Goal: Check status: Check status

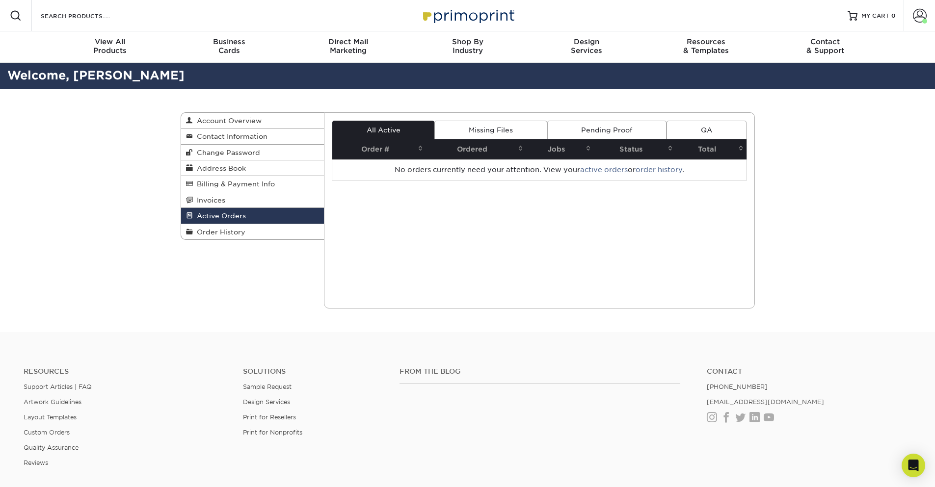
click at [602, 128] on link "Pending Proof" at bounding box center [606, 130] width 119 height 19
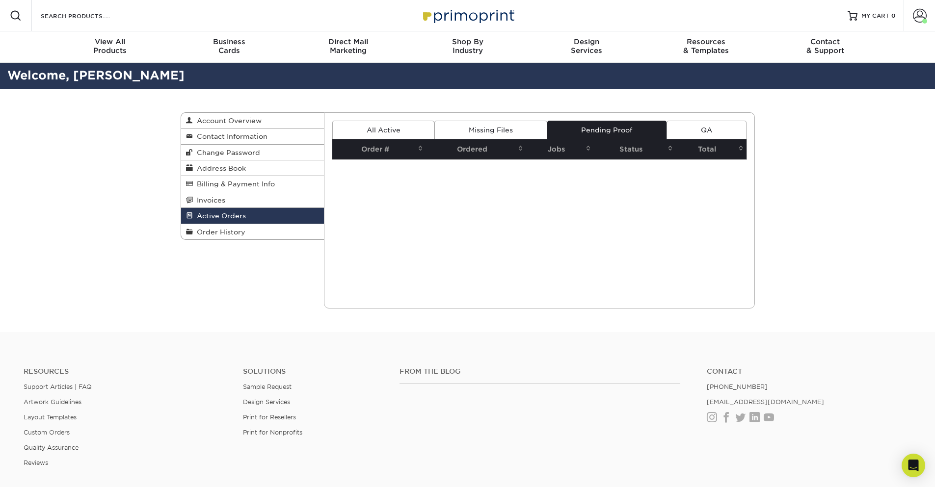
click at [470, 133] on link "Missing Files" at bounding box center [490, 130] width 112 height 19
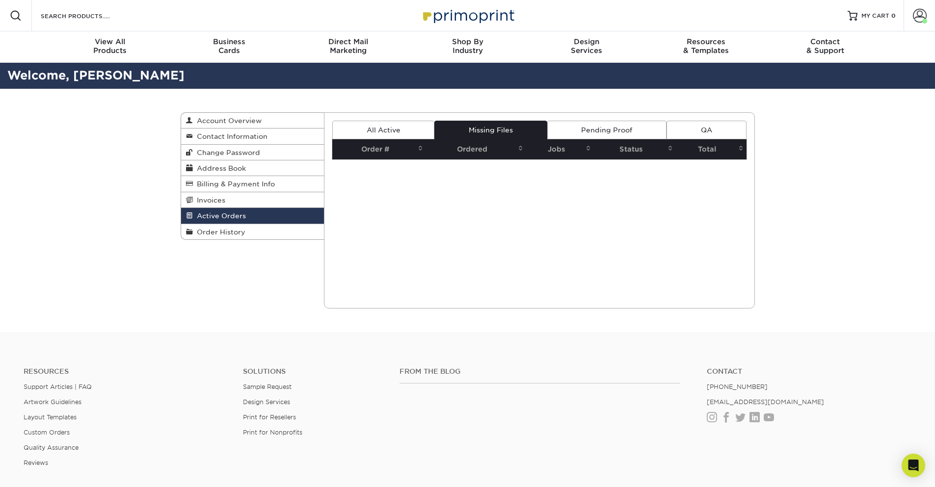
click at [349, 132] on link "All Active" at bounding box center [383, 130] width 102 height 19
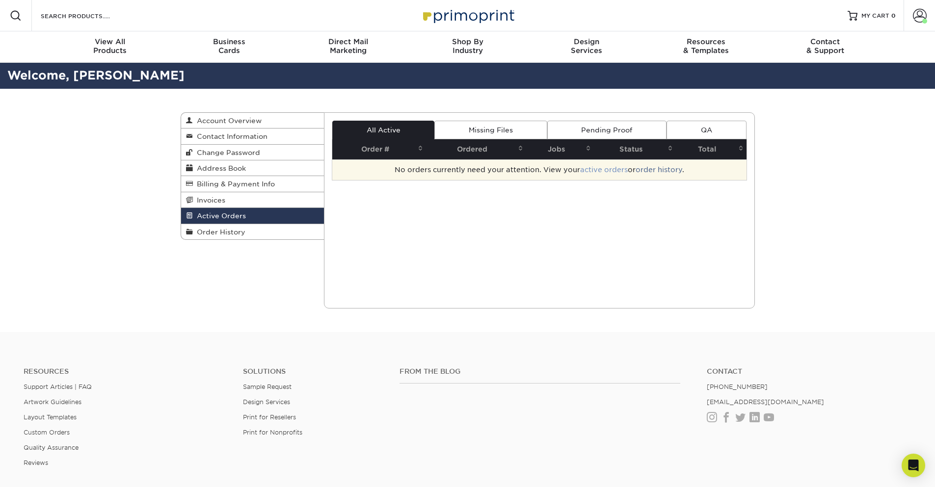
click at [607, 172] on link "active orders" at bounding box center [604, 170] width 48 height 8
click at [658, 171] on link "order history" at bounding box center [658, 170] width 47 height 8
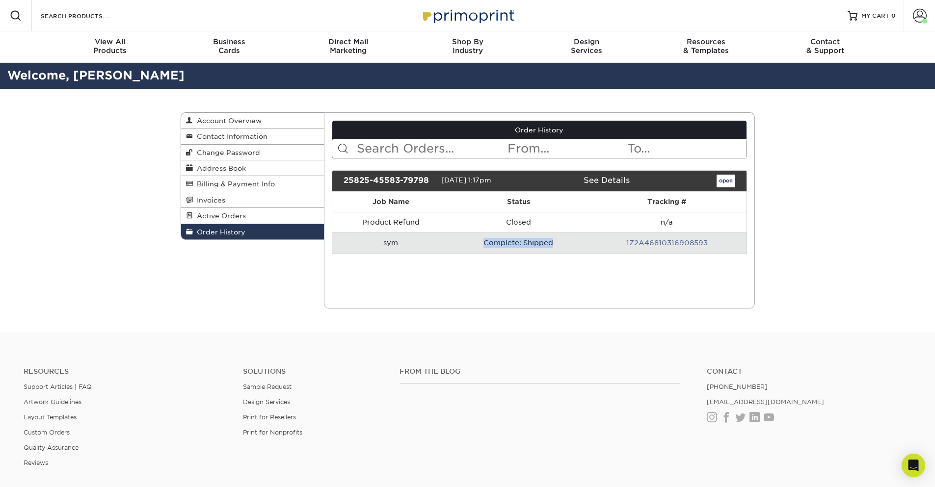
drag, startPoint x: 477, startPoint y: 239, endPoint x: 553, endPoint y: 245, distance: 76.2
click at [553, 245] on td "Complete: Shipped" at bounding box center [518, 243] width 138 height 21
click at [685, 240] on link "1Z2A46810316908593" at bounding box center [666, 243] width 81 height 8
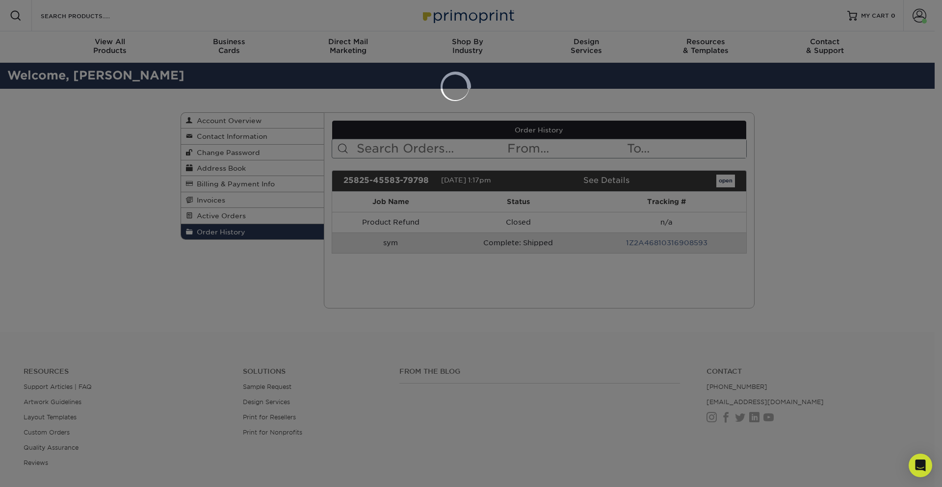
click at [393, 282] on div at bounding box center [471, 243] width 942 height 487
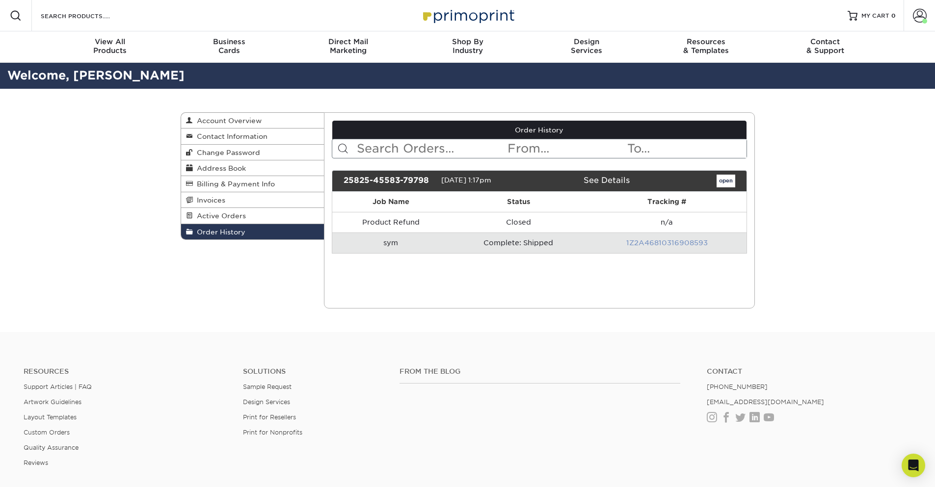
click at [679, 242] on link "1Z2A46810316908593" at bounding box center [666, 243] width 81 height 8
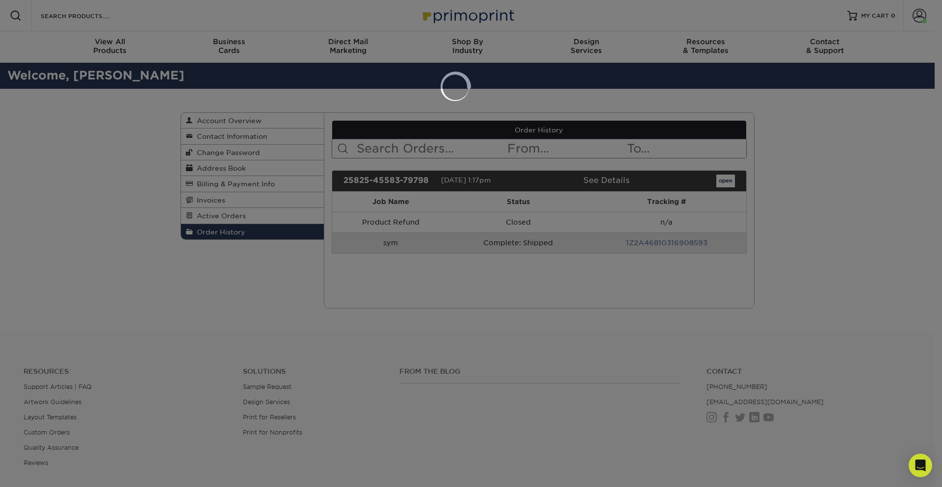
click at [662, 301] on div at bounding box center [471, 243] width 942 height 487
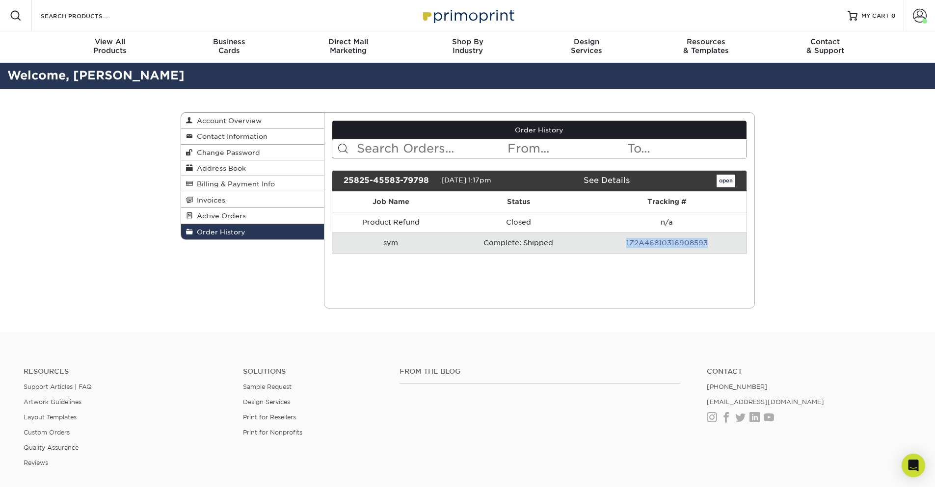
drag, startPoint x: 723, startPoint y: 242, endPoint x: 625, endPoint y: 248, distance: 98.3
click at [625, 248] on td "1Z2A46810316908593" at bounding box center [666, 243] width 159 height 21
copy link "1Z2A46810316908593"
click at [625, 278] on div "Current Orders 0 Active 0 Missing Files" at bounding box center [539, 210] width 431 height 196
click at [639, 243] on link "1Z2A46810316908593" at bounding box center [666, 243] width 81 height 8
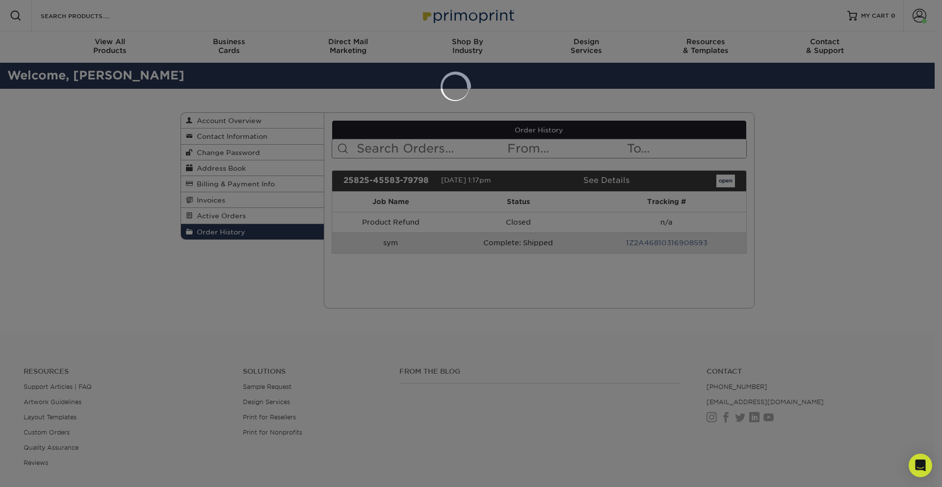
click at [458, 253] on div at bounding box center [471, 243] width 942 height 487
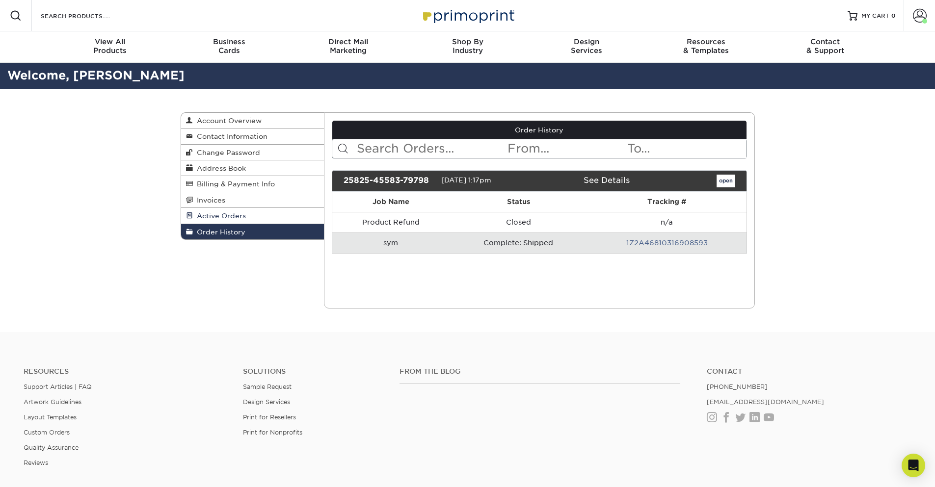
click at [238, 220] on link "Active Orders" at bounding box center [252, 216] width 143 height 16
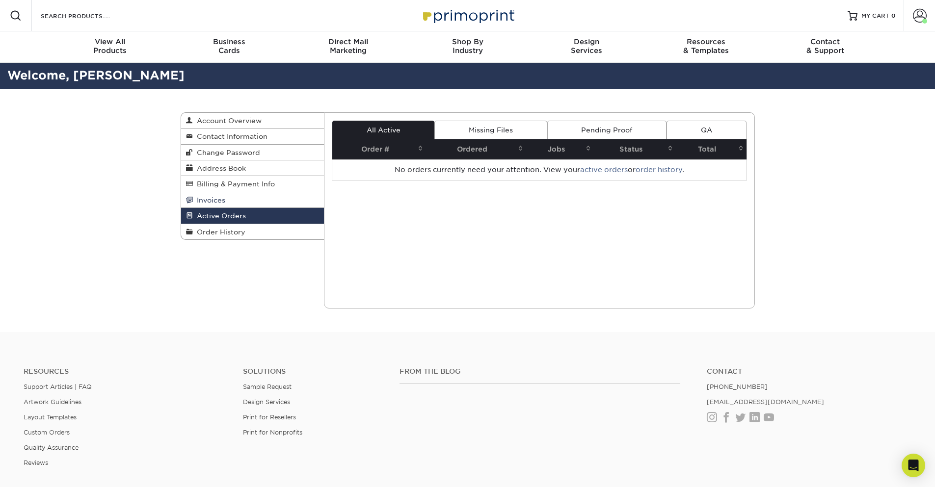
click at [215, 199] on span "Invoices" at bounding box center [209, 200] width 32 height 8
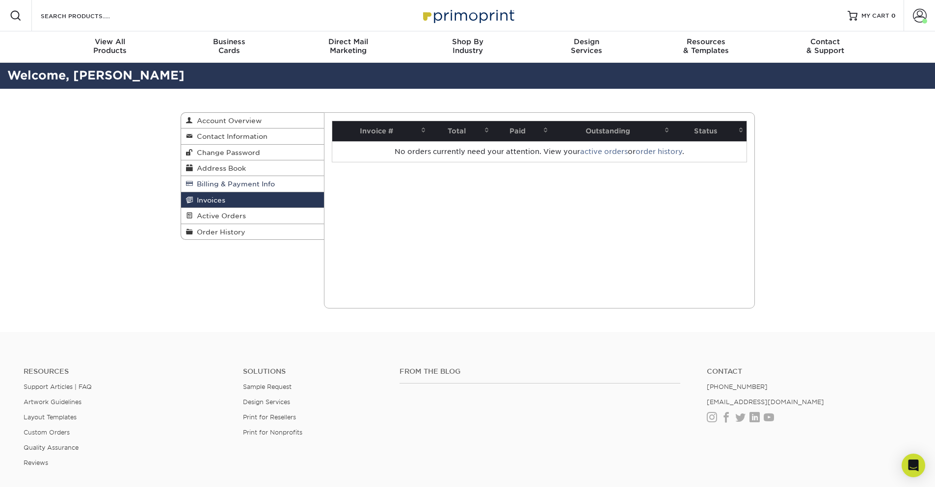
click at [220, 183] on span "Billing & Payment Info" at bounding box center [234, 184] width 82 height 8
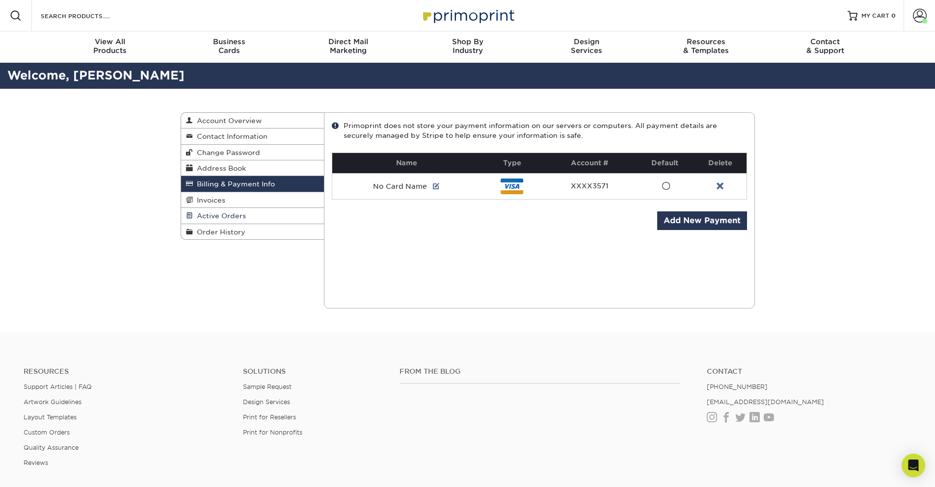
click at [224, 221] on link "Active Orders" at bounding box center [252, 216] width 143 height 16
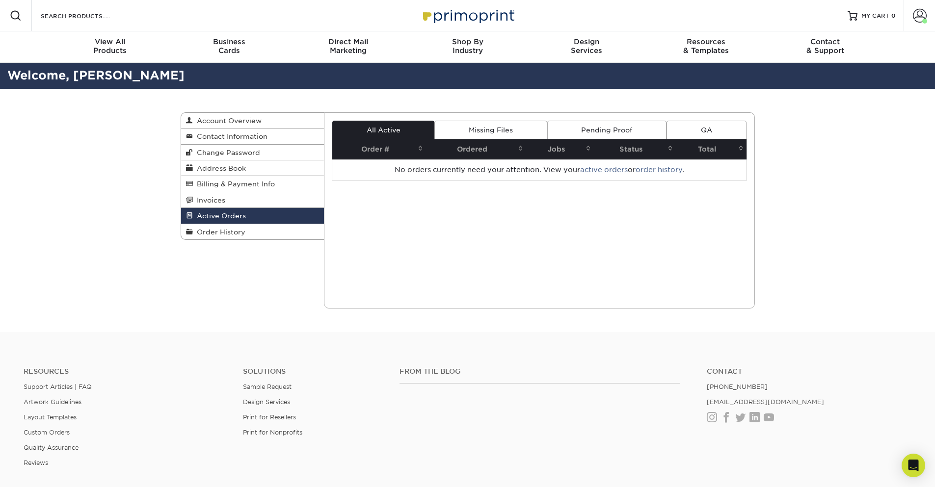
click at [466, 112] on div "Current Orders 0 Active 0 Missing Files" at bounding box center [539, 210] width 431 height 196
click at [469, 126] on link "Missing Files" at bounding box center [490, 130] width 112 height 19
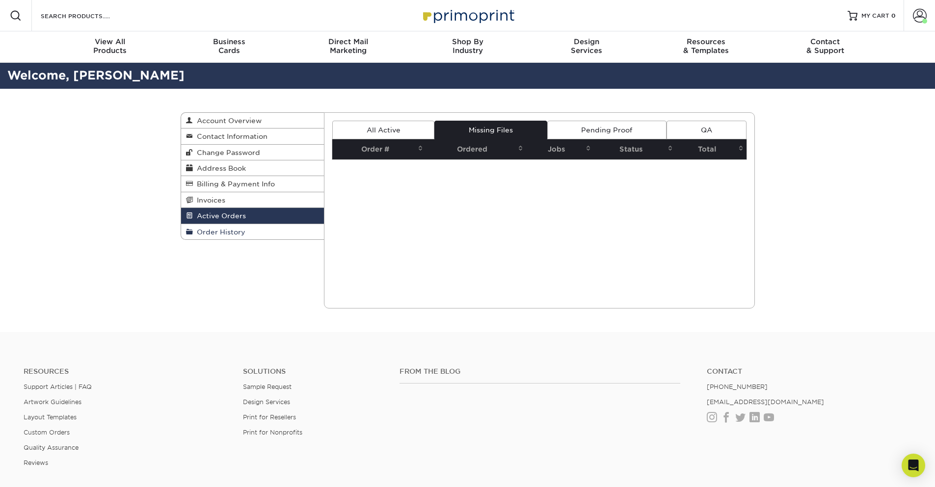
click at [250, 234] on link "Order History" at bounding box center [252, 231] width 143 height 15
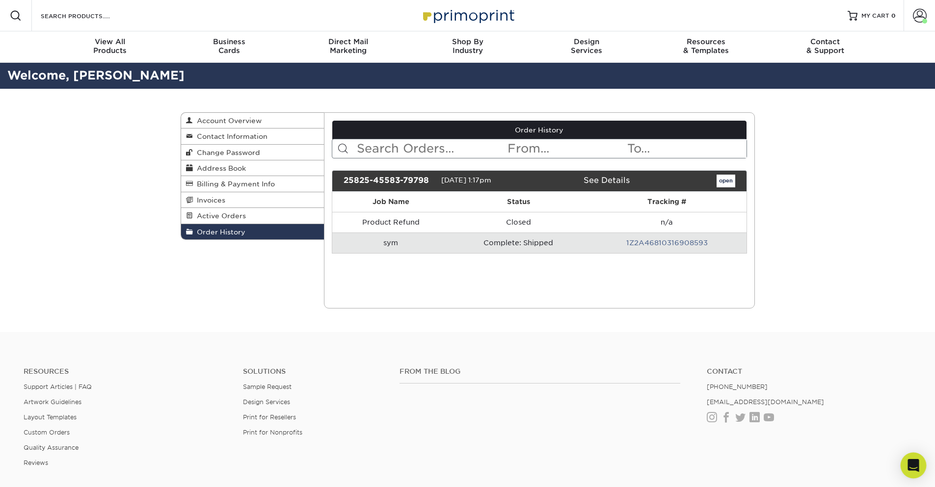
click at [921, 466] on div "Open Intercom Messenger" at bounding box center [913, 466] width 26 height 26
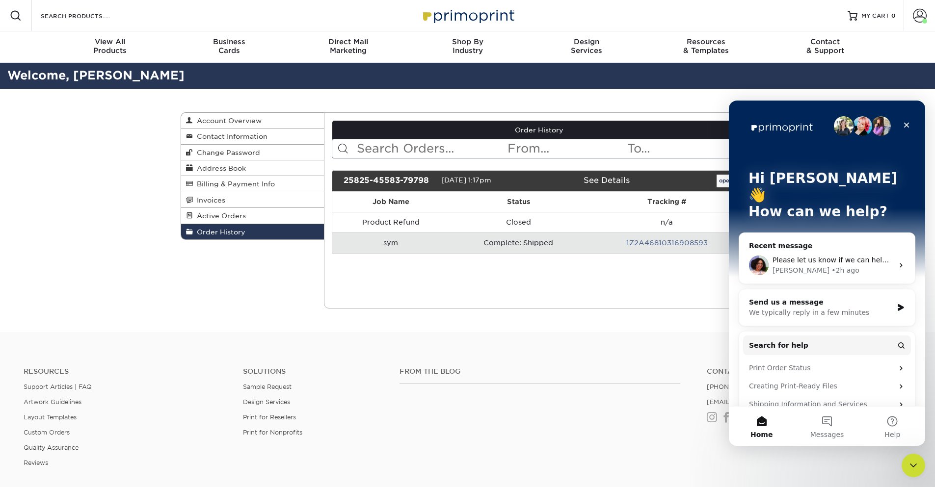
click at [837, 256] on span "Please let us know if we can help you further or if you have any other question…" at bounding box center [943, 260] width 343 height 8
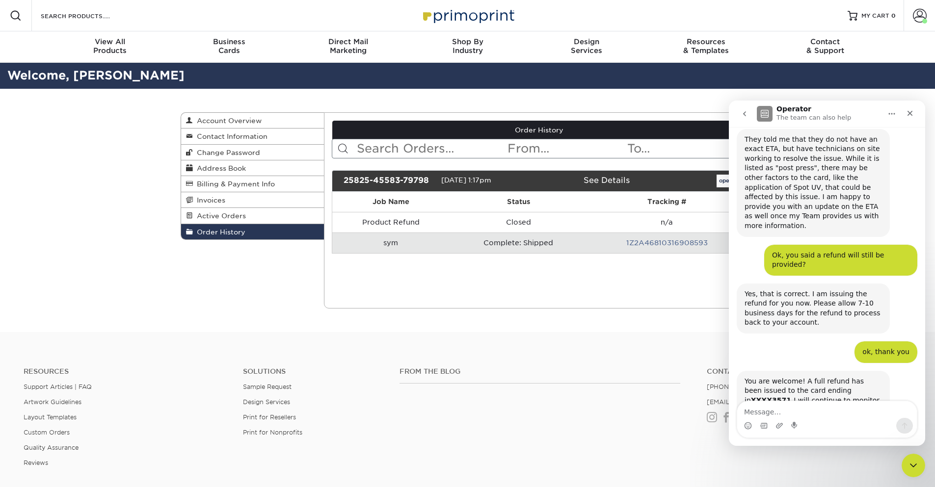
scroll to position [1207, 0]
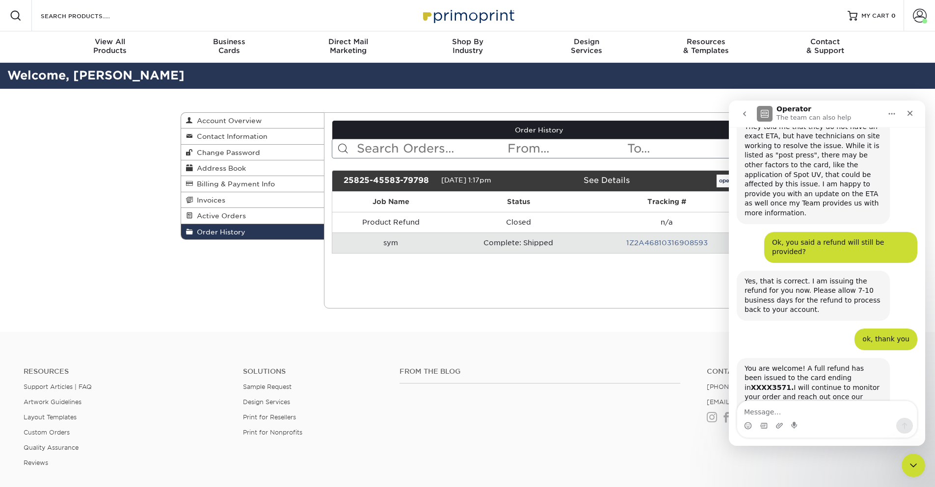
click at [788, 410] on textarea "Message…" at bounding box center [827, 409] width 180 height 17
drag, startPoint x: 663, startPoint y: 275, endPoint x: 680, endPoint y: 263, distance: 21.0
click at [663, 274] on div "Current Orders 0 Active 0 Missing Files" at bounding box center [539, 210] width 431 height 196
drag, startPoint x: 722, startPoint y: 243, endPoint x: 628, endPoint y: 246, distance: 94.2
click at [628, 246] on td "1Z2A46810316908593" at bounding box center [666, 243] width 159 height 21
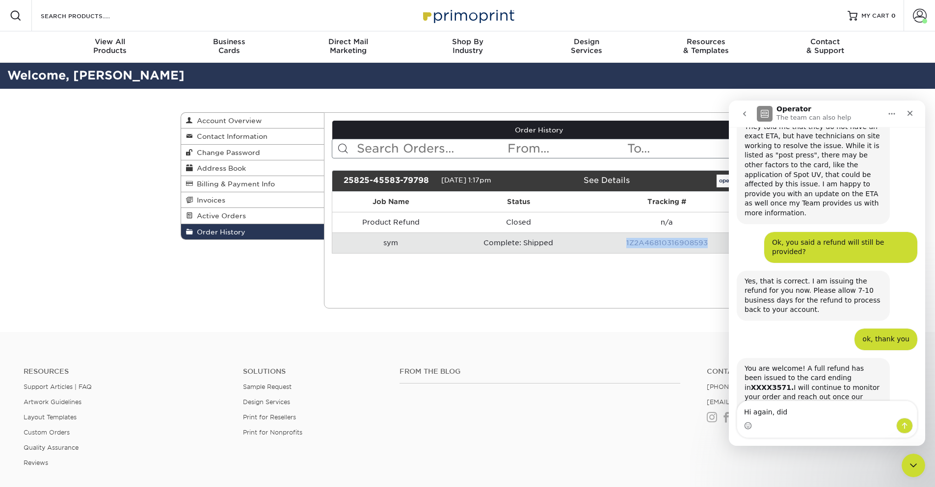
copy link "1Z2A46810316908593"
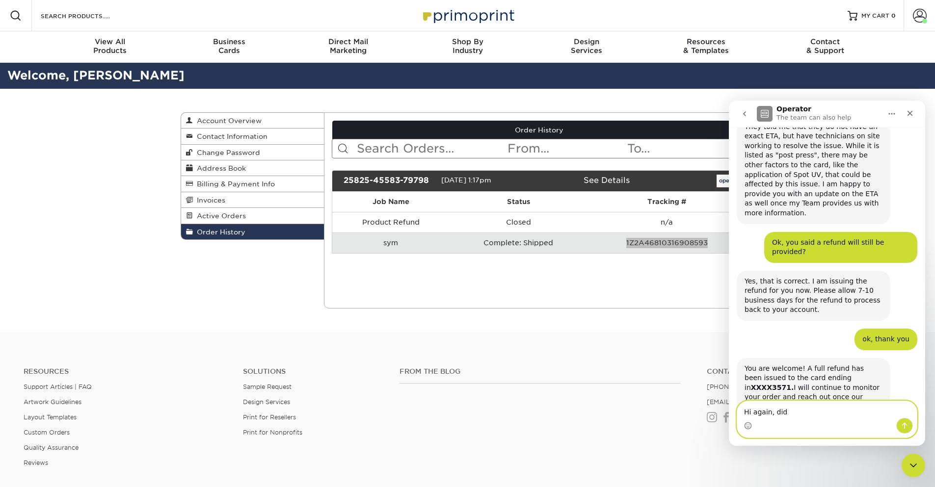
click at [788, 413] on textarea "Hi again, did" at bounding box center [827, 409] width 180 height 17
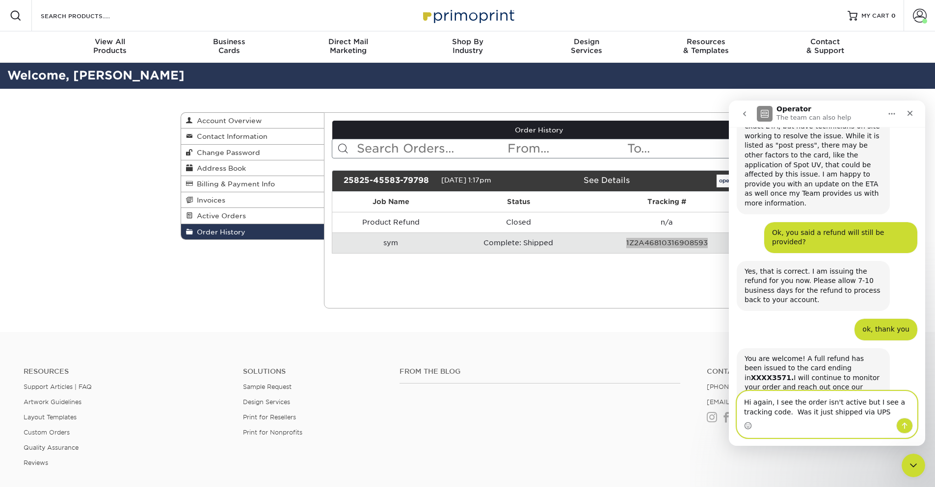
type textarea "Hi again, I see the order isn't active but I see a tracking code. Was it just s…"
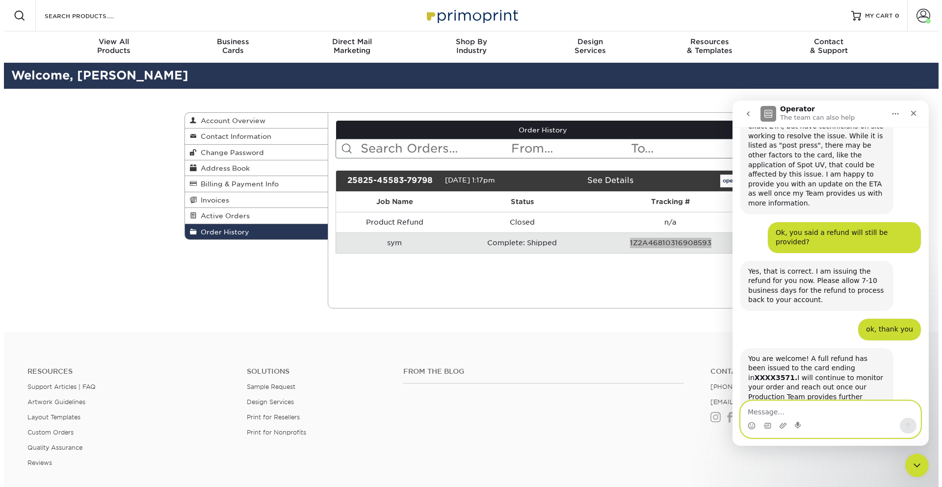
scroll to position [1246, 0]
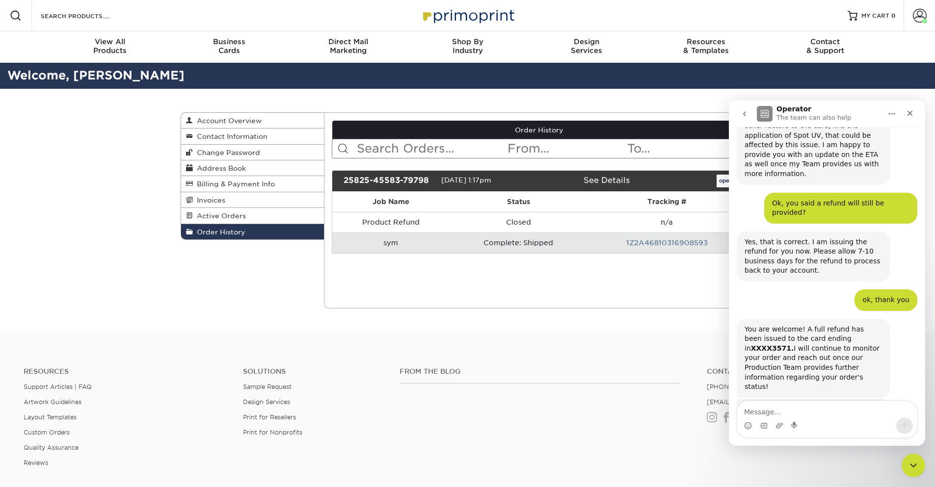
click at [638, 299] on div "Current Orders 0 Active 0 Missing Files" at bounding box center [539, 210] width 431 height 196
click at [658, 245] on link "1Z2A46810316908593" at bounding box center [666, 243] width 81 height 8
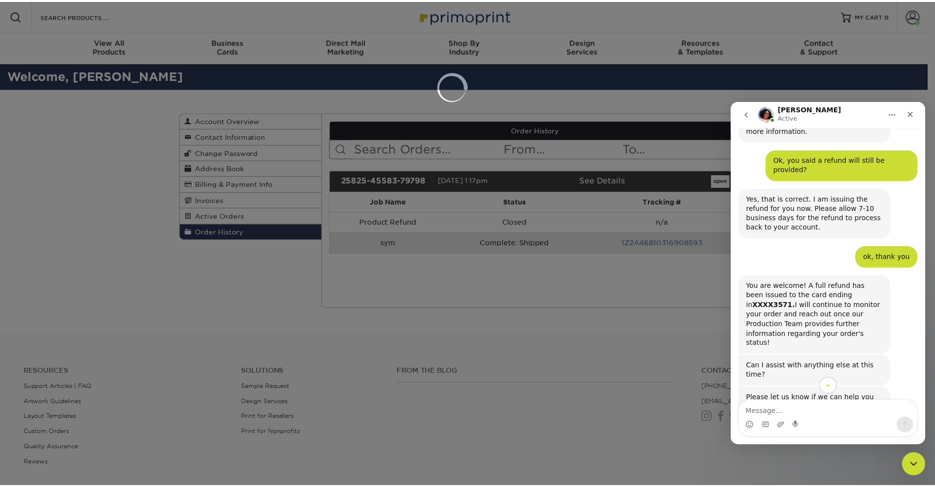
scroll to position [1290, 0]
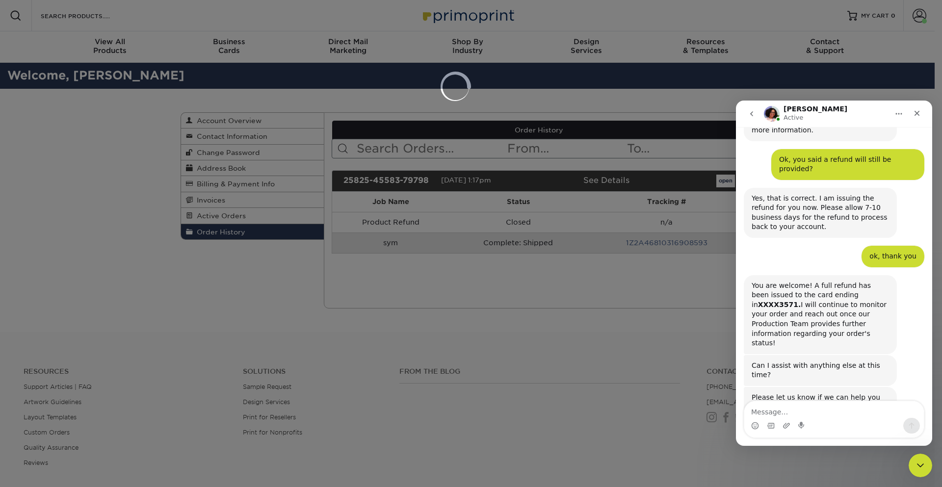
click at [485, 328] on div at bounding box center [471, 243] width 942 height 487
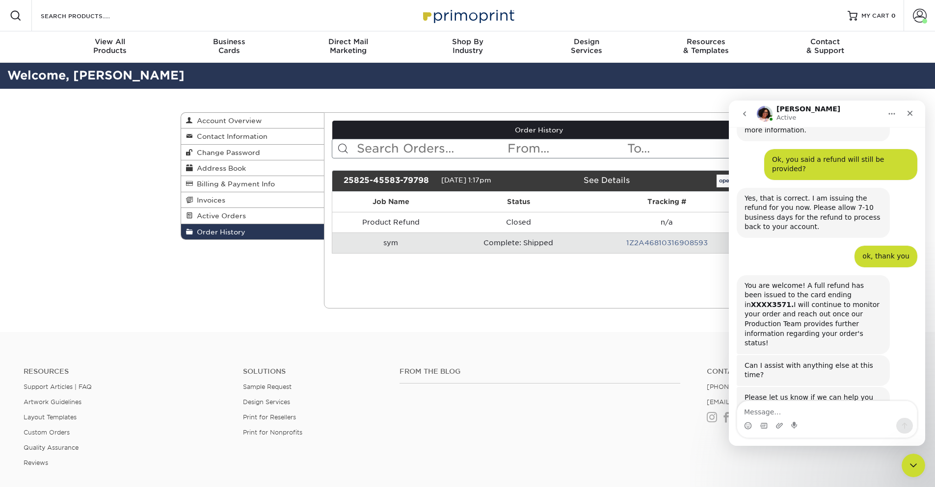
click at [387, 242] on td "sym" at bounding box center [390, 243] width 117 height 21
click at [498, 312] on div "Order History Account Overview Contact Information Change Password Address Book…" at bounding box center [467, 210] width 589 height 243
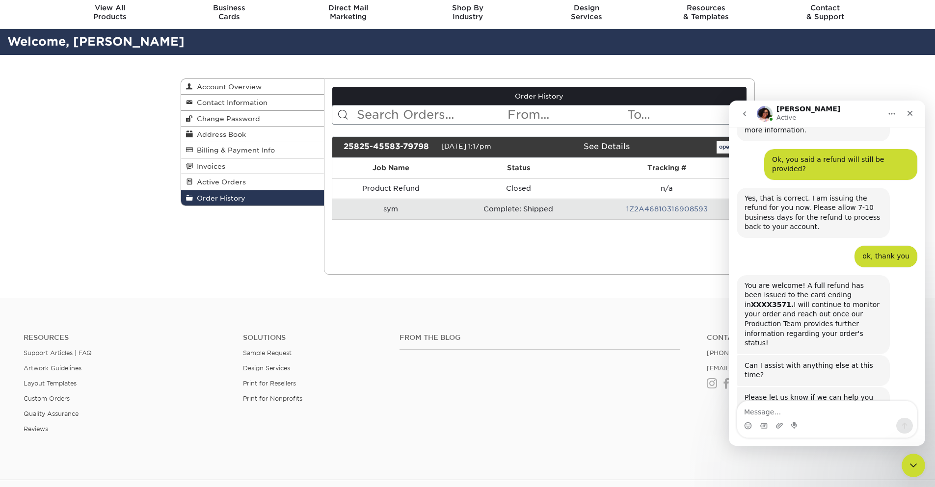
scroll to position [132, 0]
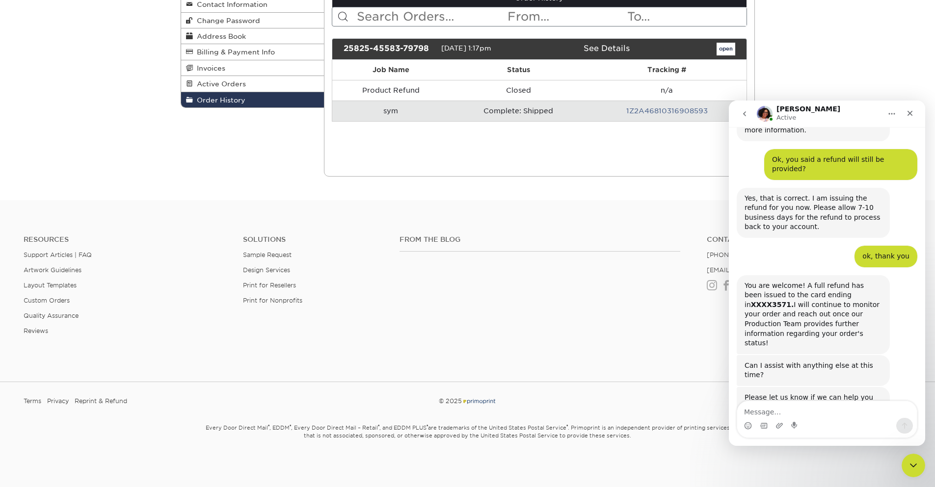
click at [600, 49] on link "See Details" at bounding box center [606, 48] width 46 height 9
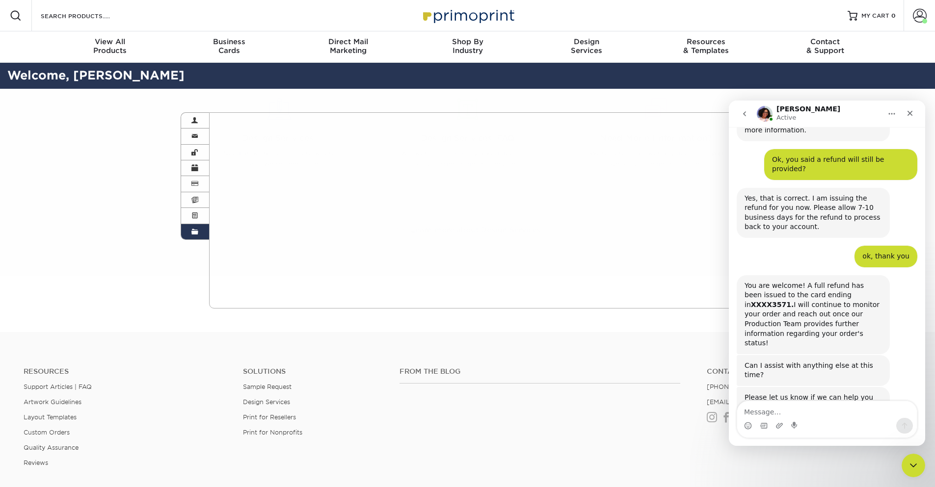
click at [453, 388] on div "From the Blog" at bounding box center [545, 398] width 307 height 63
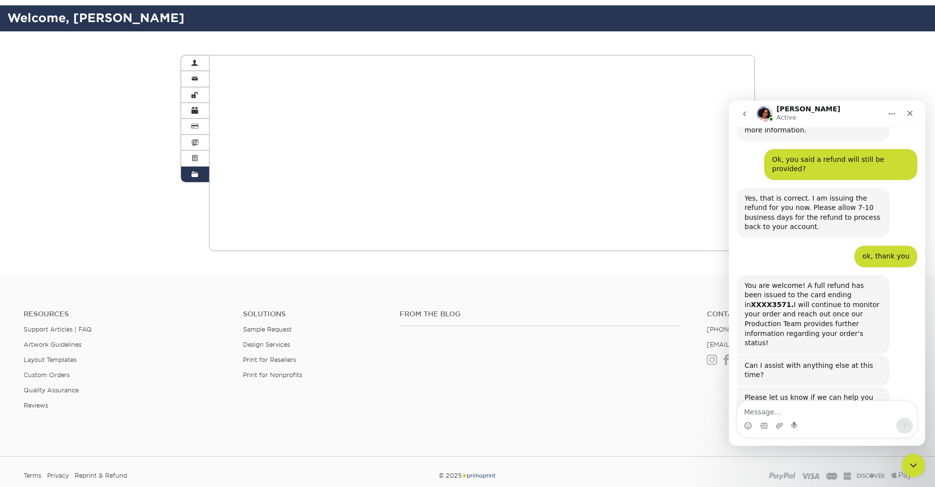
scroll to position [14, 0]
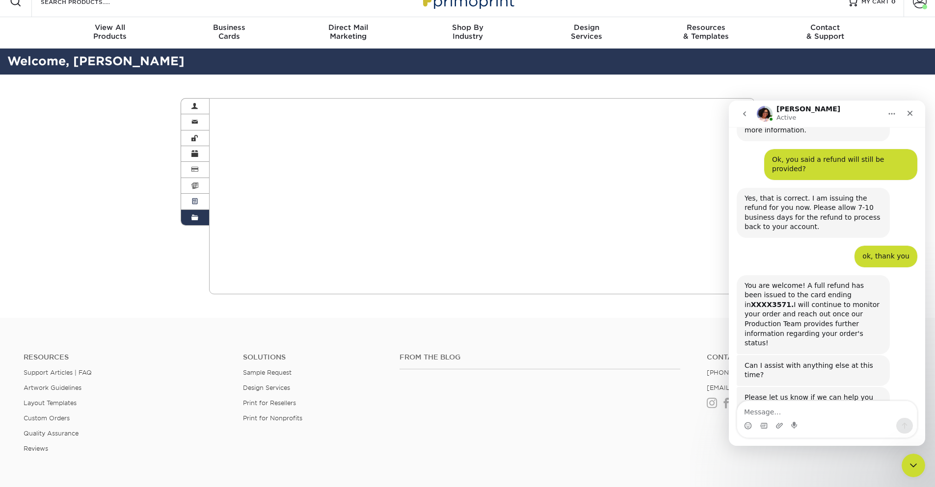
click at [194, 198] on span at bounding box center [194, 202] width 7 height 8
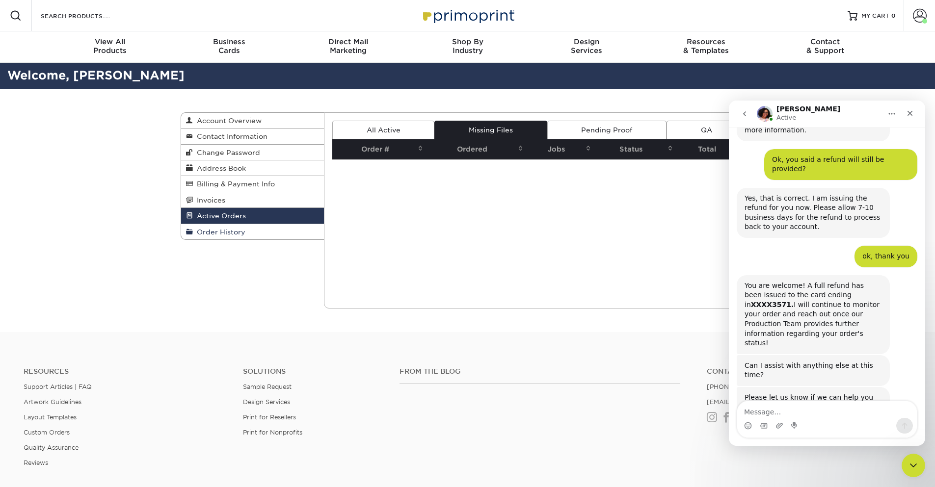
click at [231, 234] on span "Order History" at bounding box center [219, 232] width 52 height 8
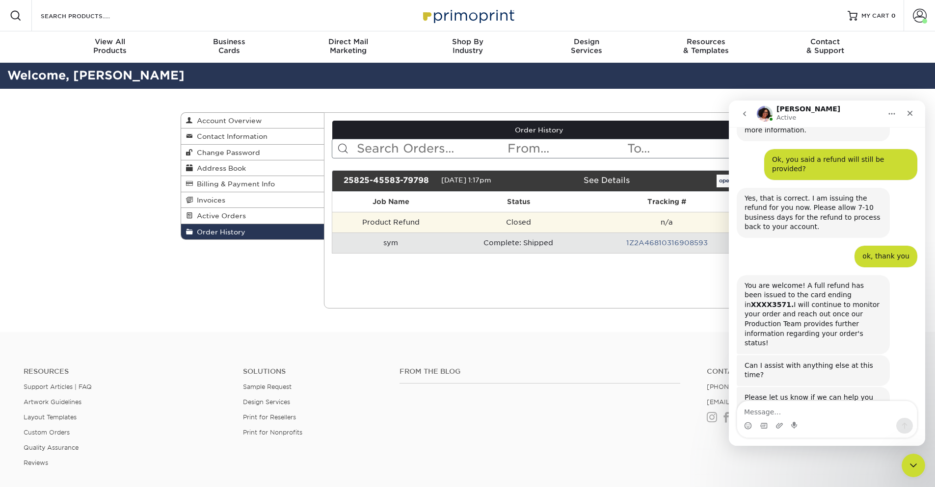
click at [449, 224] on td "Product Refund" at bounding box center [390, 222] width 117 height 21
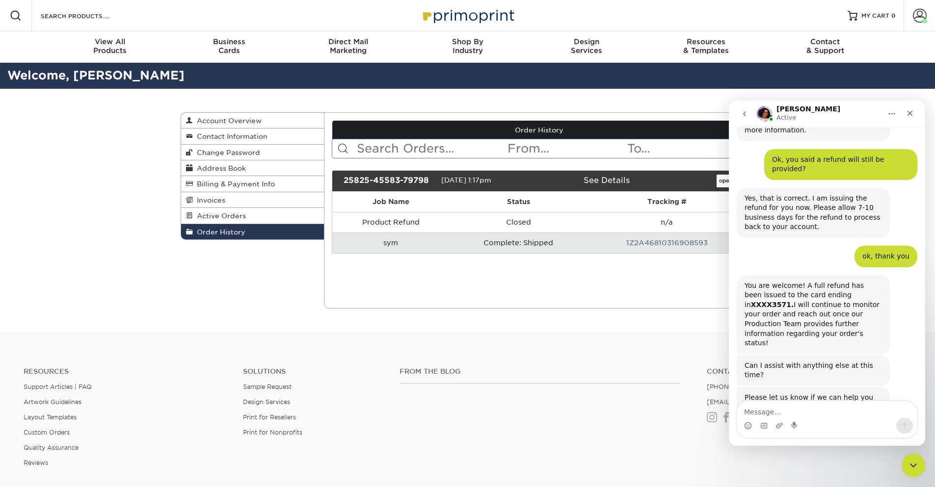
click at [444, 244] on td "sym" at bounding box center [390, 243] width 117 height 21
click at [504, 245] on td "Complete: Shipped" at bounding box center [518, 243] width 138 height 21
click at [523, 300] on div "Current Orders 0 Active 0 Missing Files" at bounding box center [539, 210] width 431 height 196
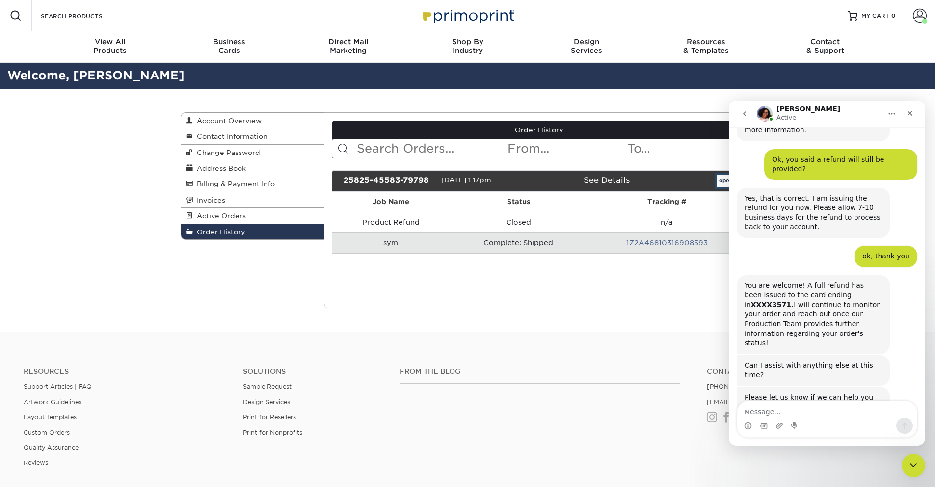
click at [721, 179] on link "open" at bounding box center [725, 181] width 19 height 13
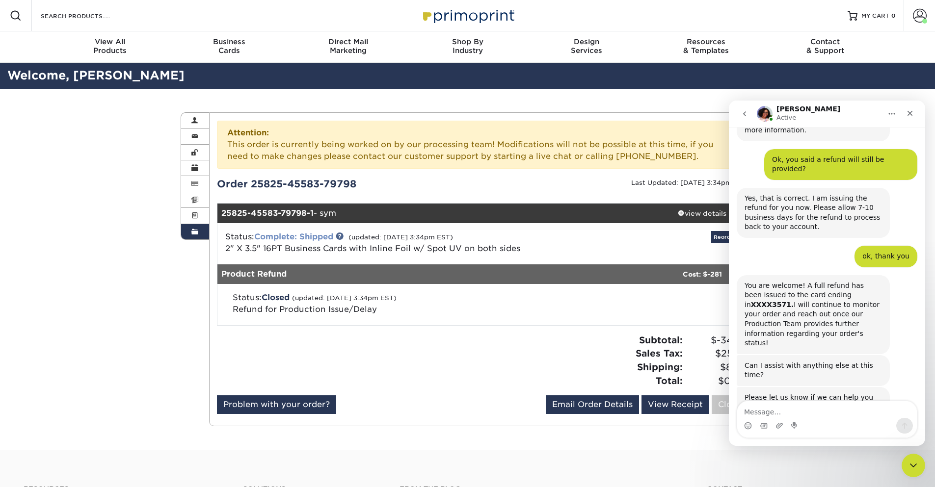
click at [294, 236] on link "Complete: Shipped" at bounding box center [293, 236] width 79 height 9
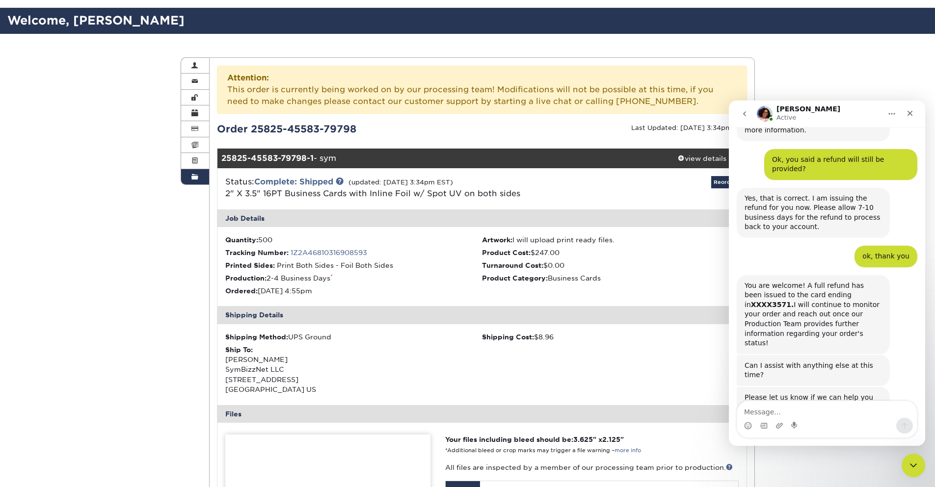
scroll to position [118, 0]
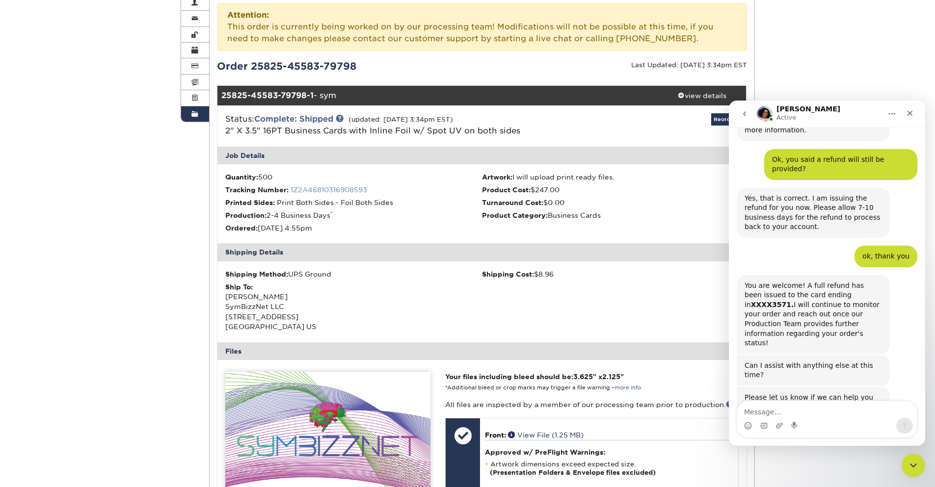
click at [331, 189] on link "1Z2A46810316908593" at bounding box center [328, 190] width 77 height 8
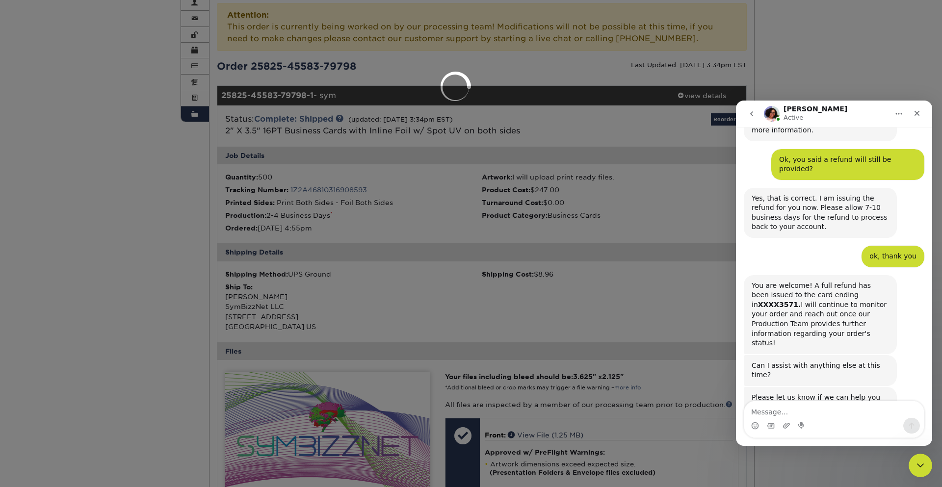
click at [518, 227] on div at bounding box center [471, 243] width 942 height 487
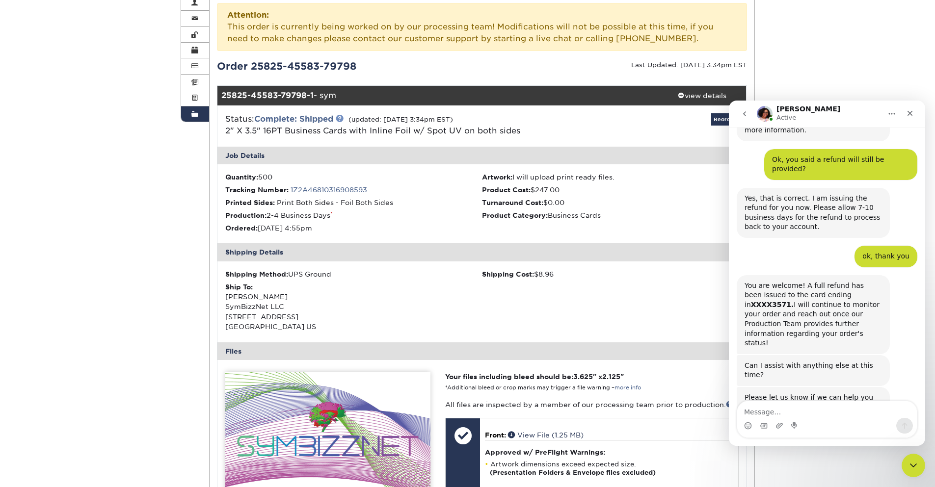
click at [343, 119] on link at bounding box center [340, 118] width 8 height 8
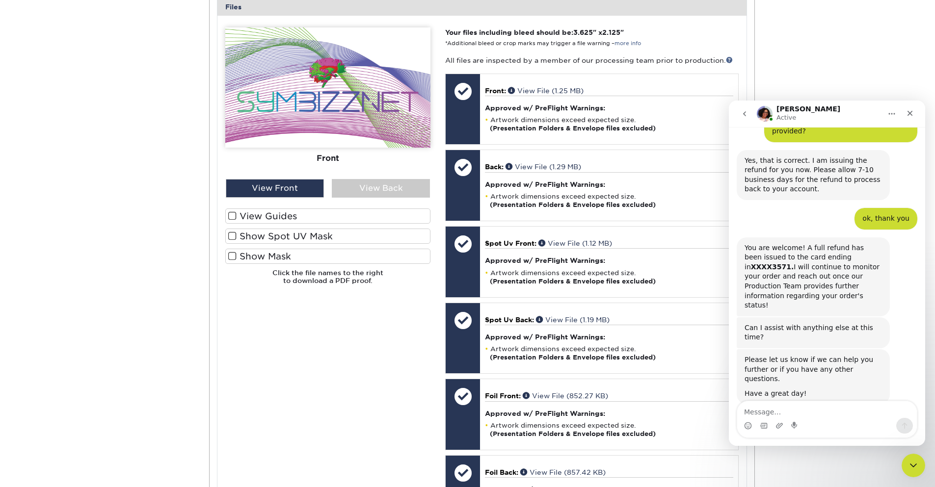
scroll to position [530, 0]
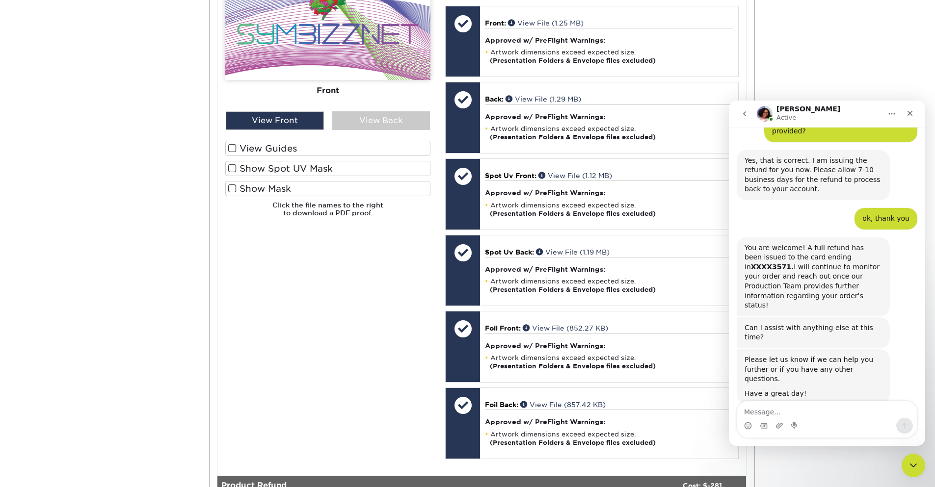
click at [282, 149] on label "View Guides" at bounding box center [327, 148] width 205 height 15
click at [0, 0] on input "View Guides" at bounding box center [0, 0] width 0 height 0
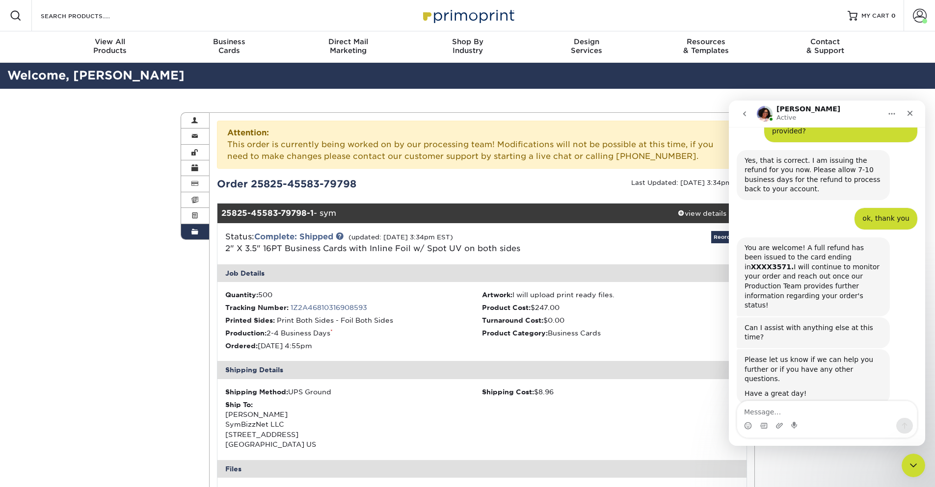
scroll to position [1404, 0]
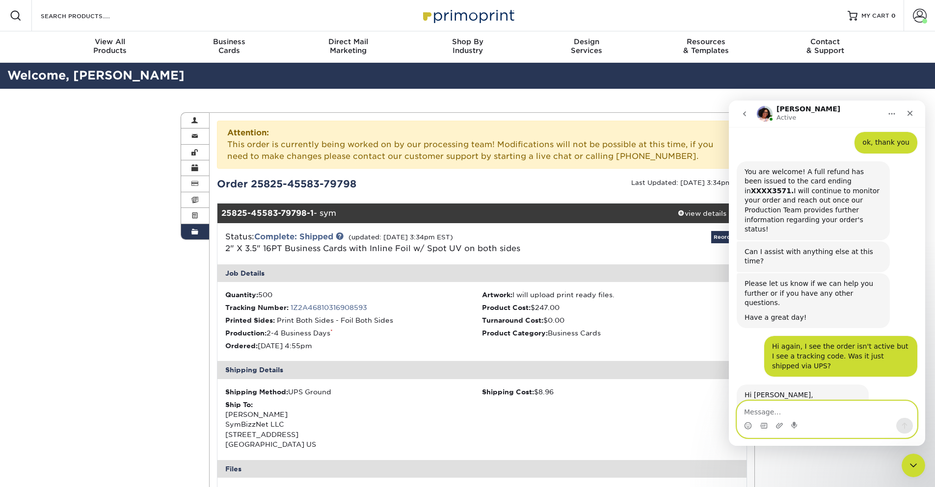
click at [769, 413] on textarea "Message…" at bounding box center [827, 409] width 180 height 17
type textarea "ok, thank you"
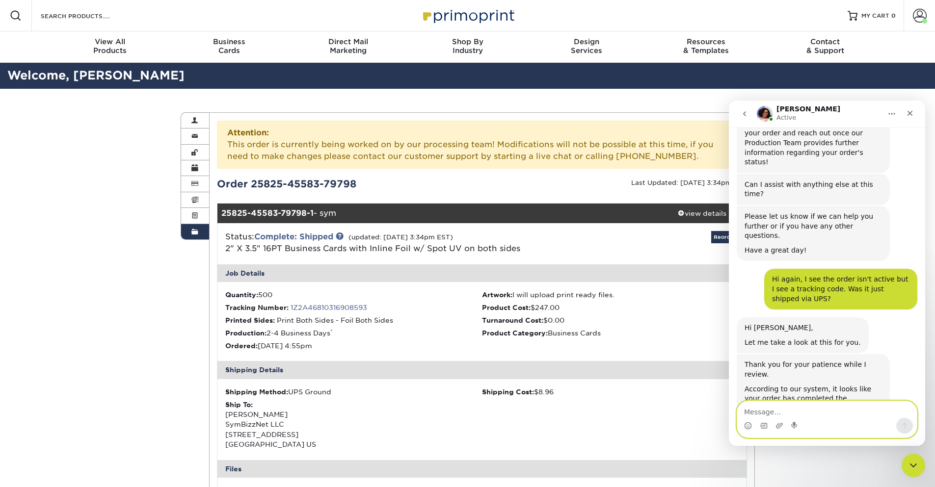
scroll to position [1472, 0]
click at [818, 417] on textarea "Message…" at bounding box center [827, 409] width 180 height 17
type textarea "that's it"
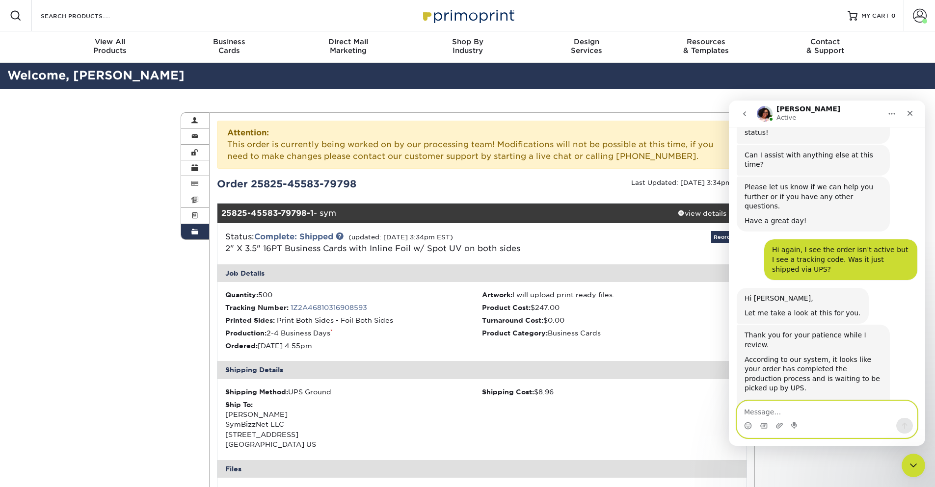
scroll to position [1502, 0]
click at [911, 111] on icon "Close" at bounding box center [910, 113] width 8 height 8
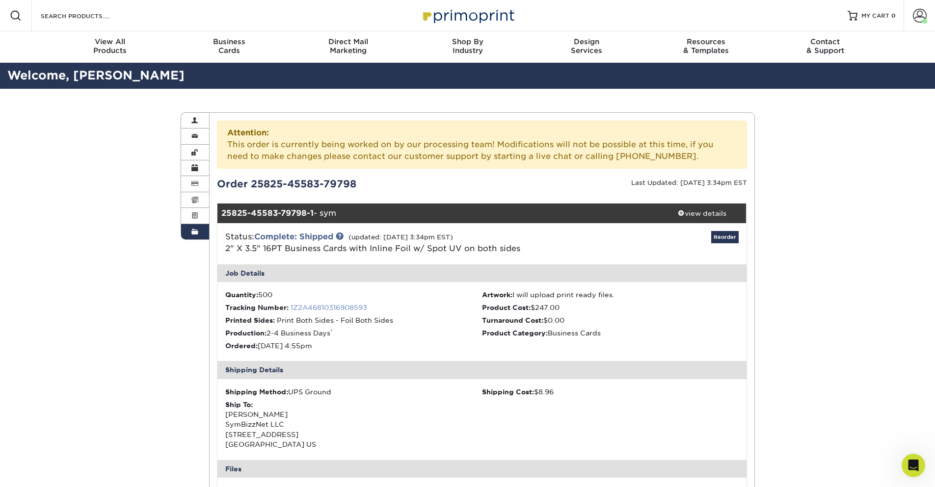
click at [337, 310] on link "1Z2A46810316908593" at bounding box center [328, 308] width 77 height 8
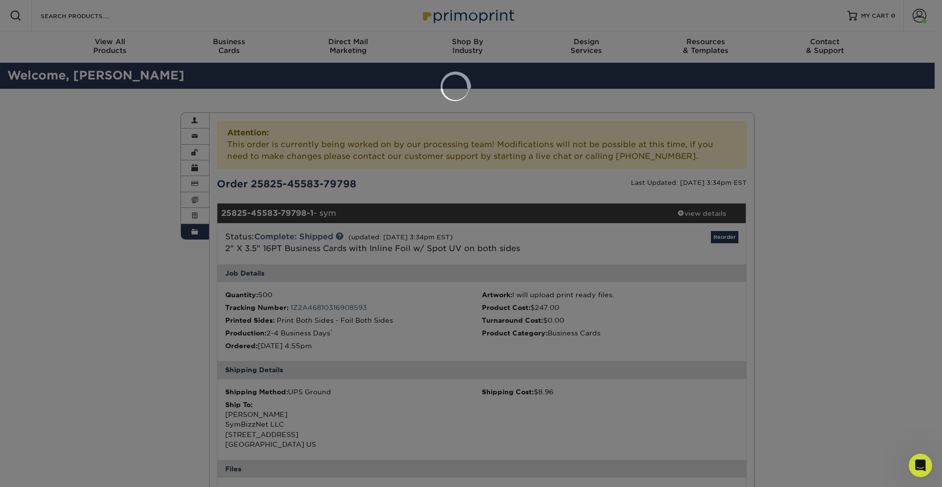
click at [620, 371] on div at bounding box center [471, 243] width 942 height 487
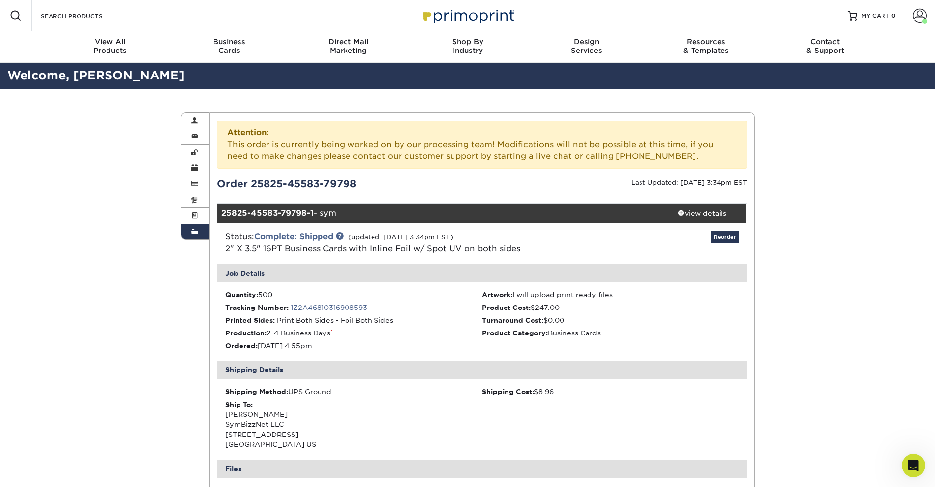
scroll to position [1539, 0]
